Goal: Information Seeking & Learning: Learn about a topic

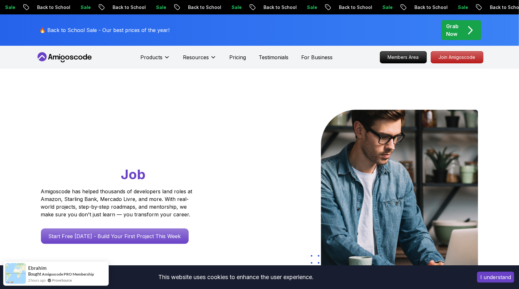
click at [75, 59] on icon at bounding box center [76, 58] width 4 height 4
click at [59, 59] on icon at bounding box center [65, 57] width 58 height 10
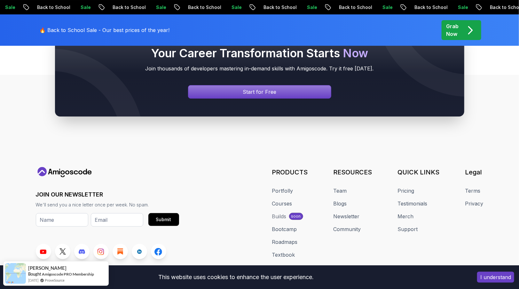
scroll to position [2433, 0]
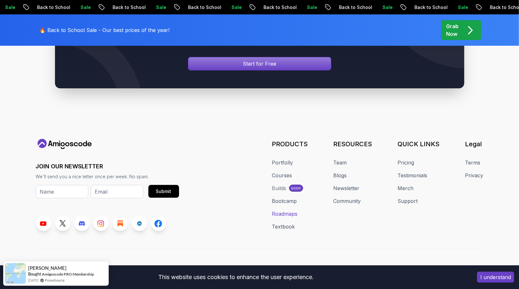
click at [287, 210] on link "Roadmaps" at bounding box center [285, 214] width 26 height 8
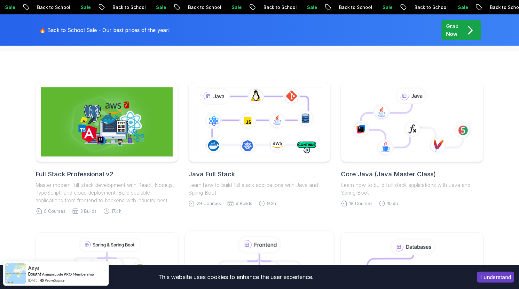
scroll to position [149, 0]
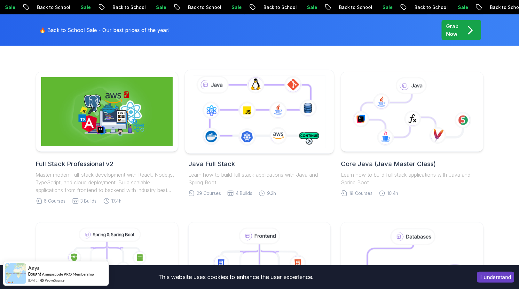
click at [255, 130] on icon at bounding box center [259, 111] width 135 height 75
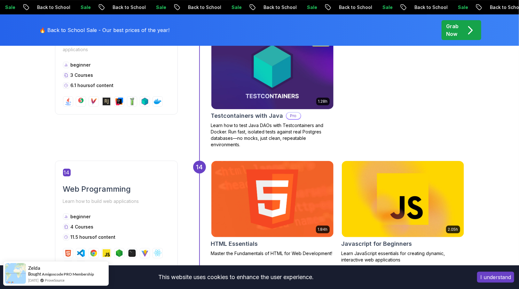
scroll to position [2320, 0]
